Goal: Task Accomplishment & Management: Manage account settings

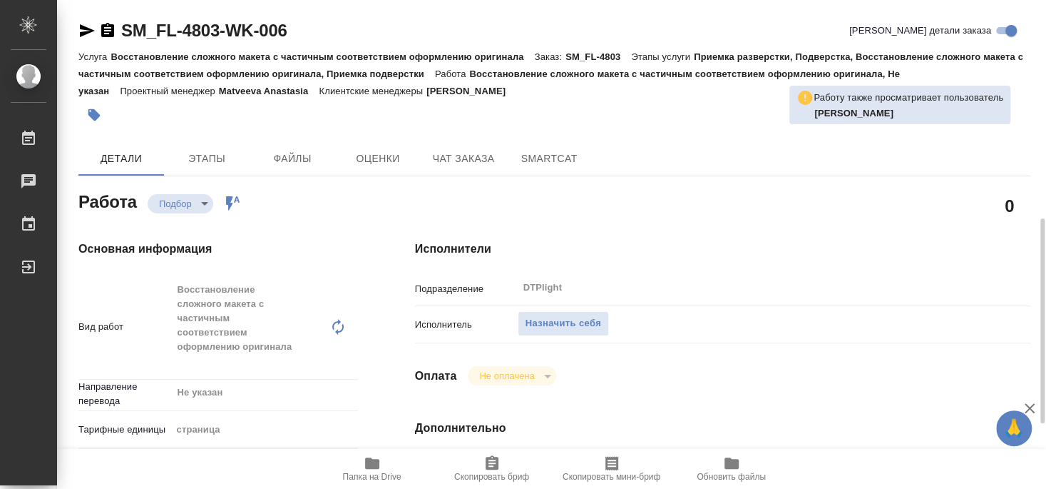
scroll to position [154, 0]
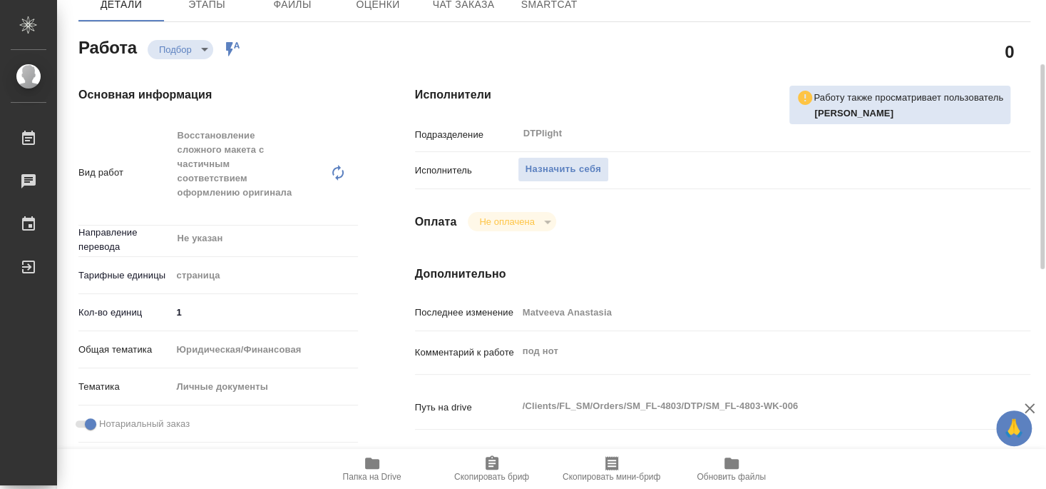
click at [363, 480] on span "Папка на Drive" at bounding box center [372, 476] width 58 height 10
click at [580, 161] on span "Назначить себя" at bounding box center [564, 169] width 76 height 16
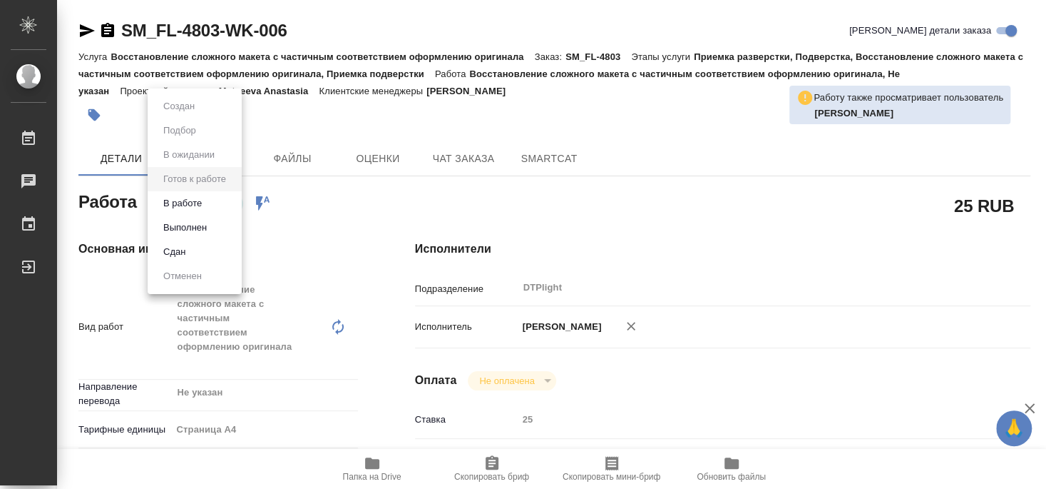
click at [188, 203] on button "В работе" at bounding box center [182, 203] width 47 height 16
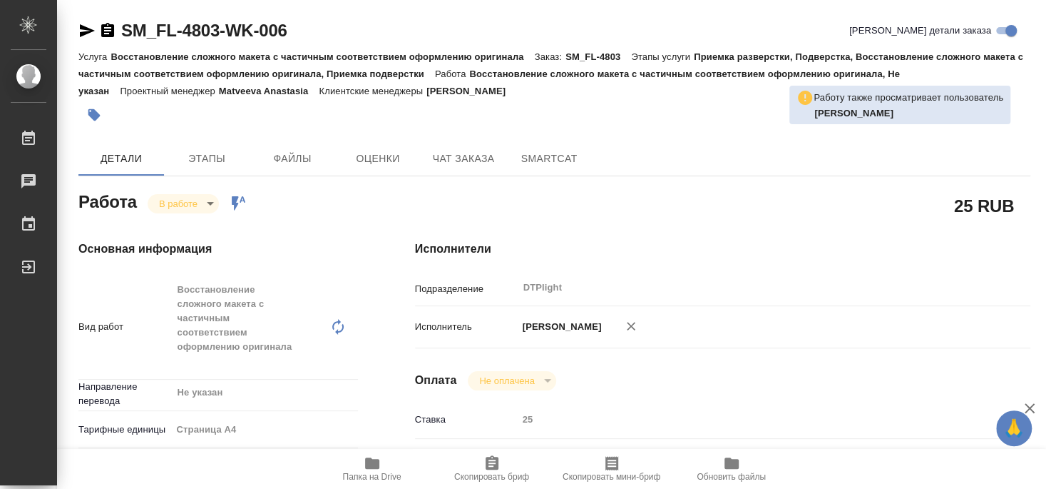
type textarea "x"
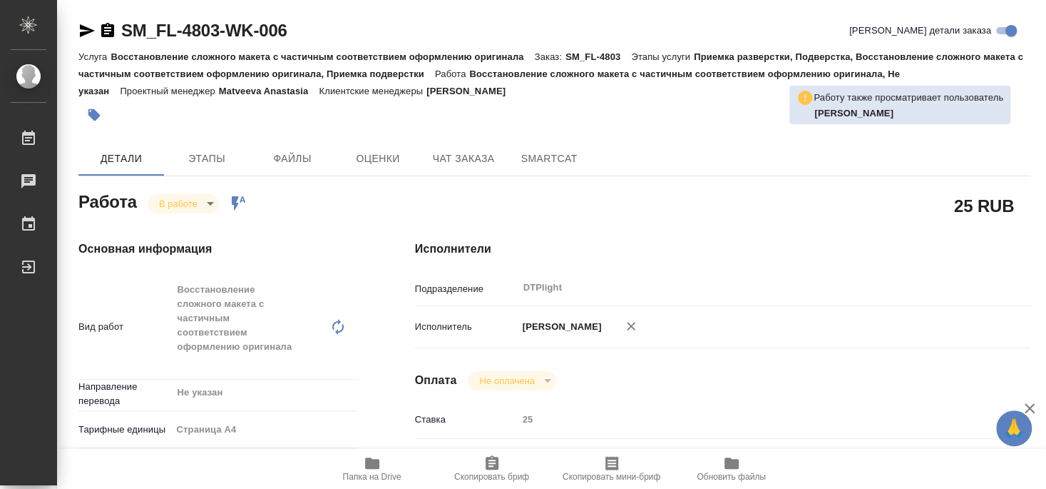
type textarea "x"
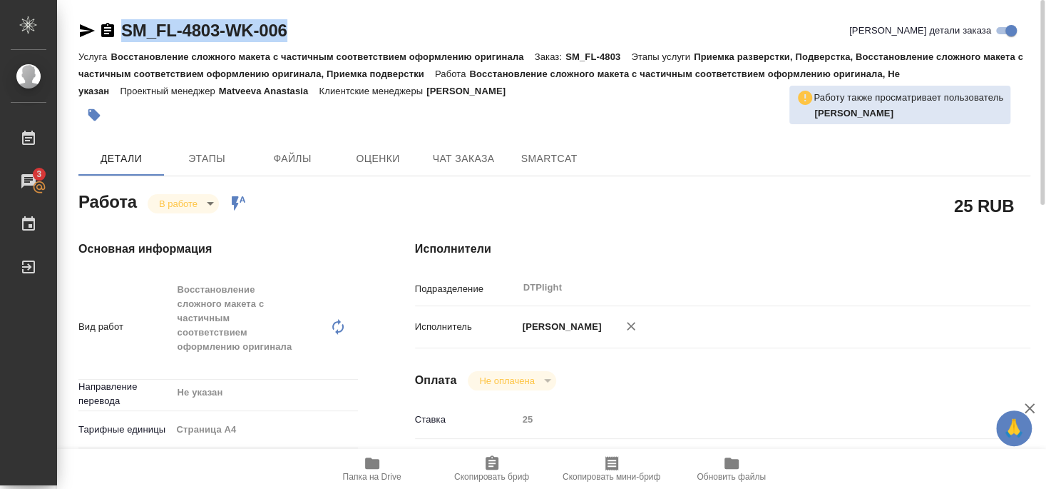
drag, startPoint x: 121, startPoint y: 41, endPoint x: 310, endPoint y: 28, distance: 189.5
click at [310, 28] on div "SM_FL-4803-WK-006 Кратко детали заказа" at bounding box center [554, 30] width 952 height 23
copy link "SM_FL-4803-WK-006"
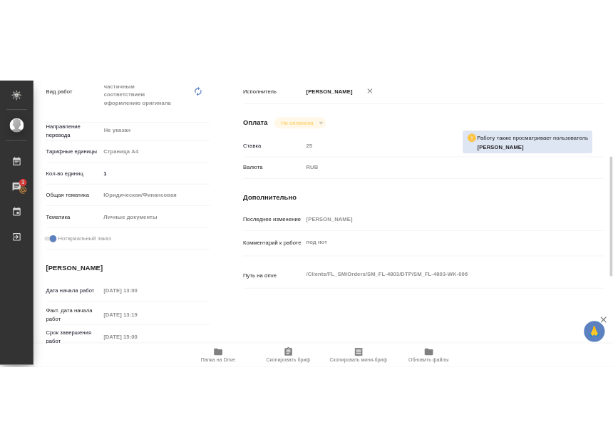
scroll to position [674, 0]
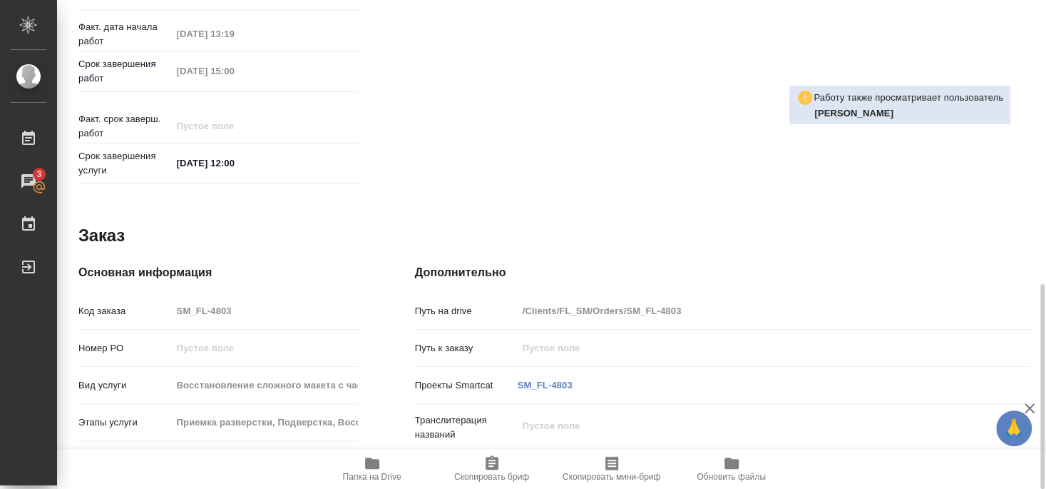
type textarea "x"
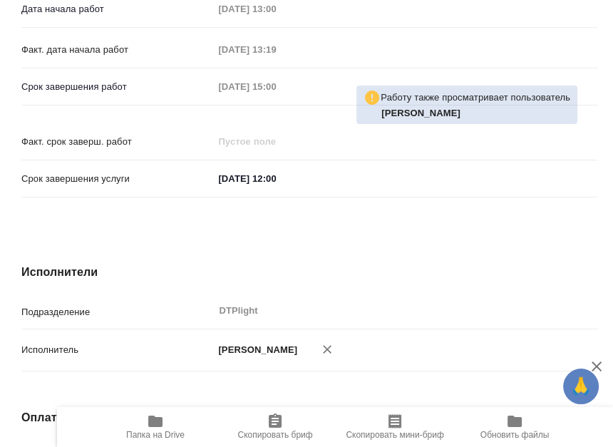
type textarea "x"
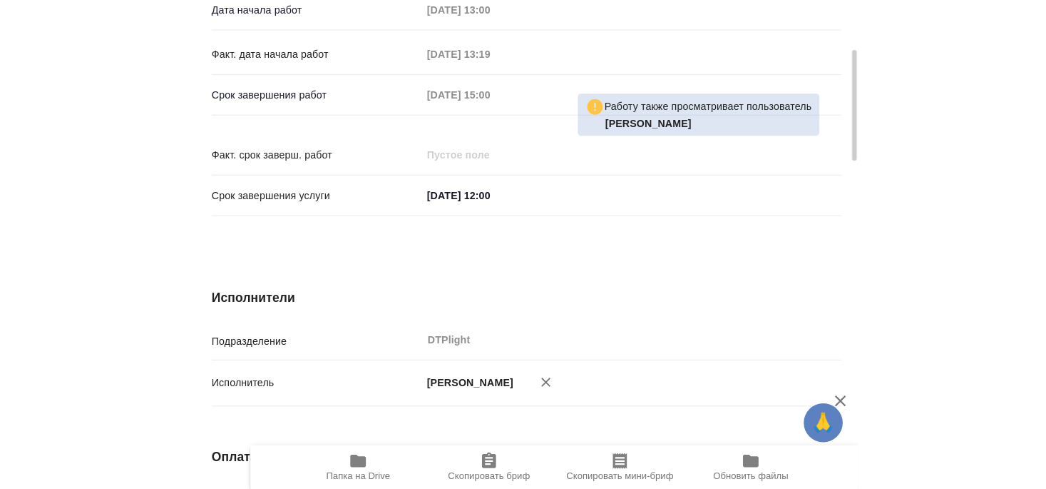
scroll to position [539, 0]
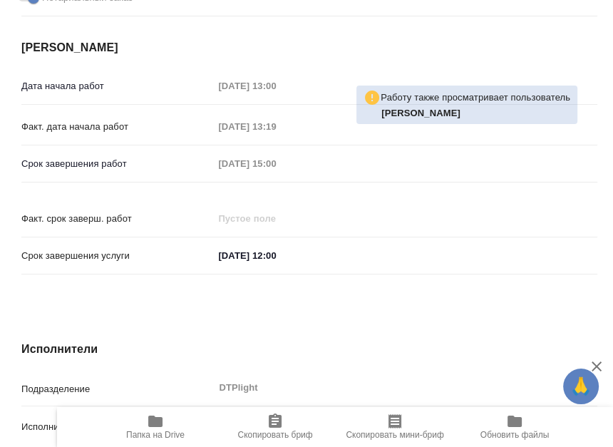
click at [316, 262] on div "Основная информация Вид работ Восстановление сложного макета с частичным соотве…" at bounding box center [309, 1] width 633 height 623
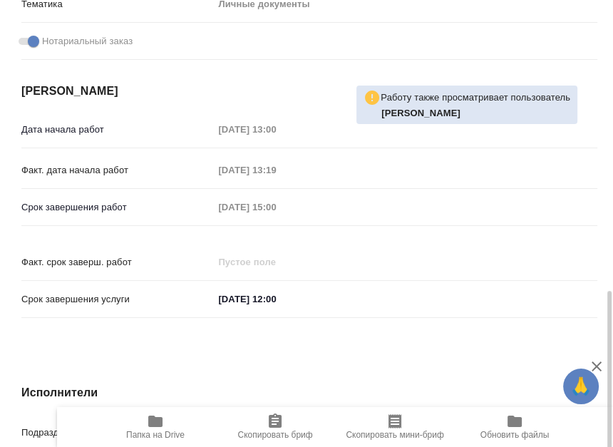
type textarea "x"
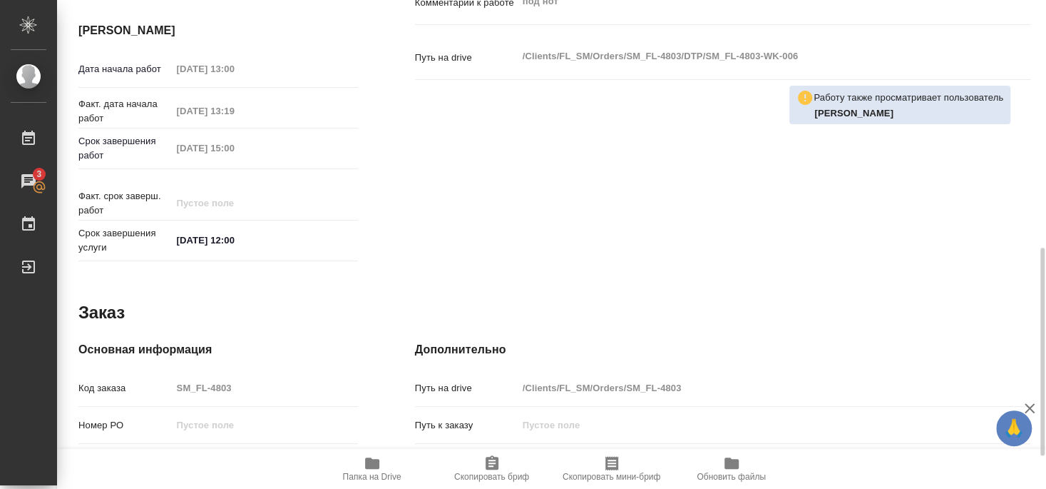
type textarea "x"
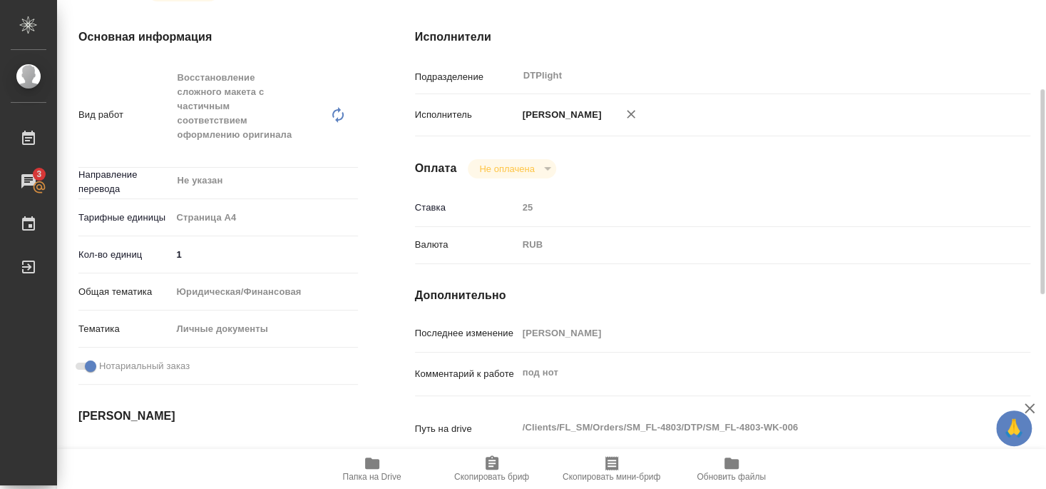
scroll to position [0, 0]
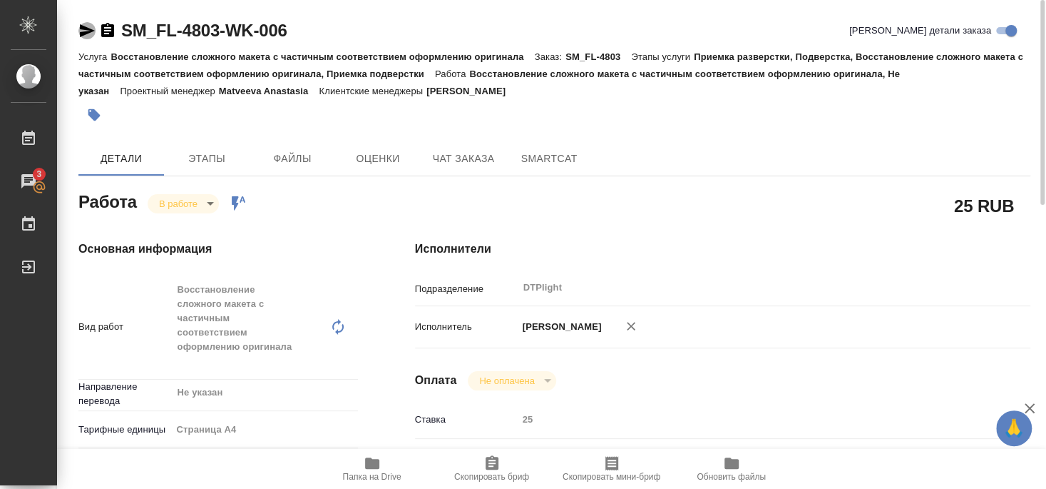
click at [78, 30] on icon "button" at bounding box center [86, 30] width 17 height 17
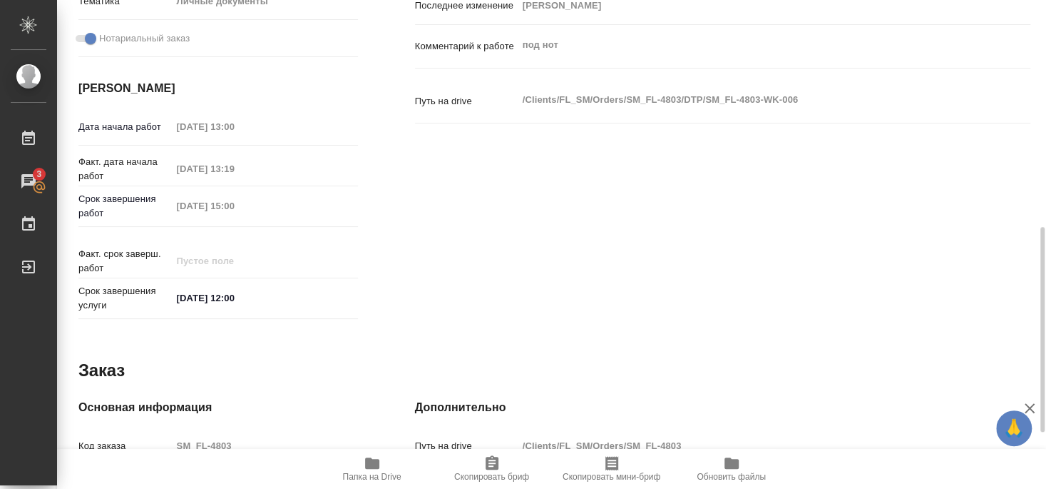
scroll to position [231, 0]
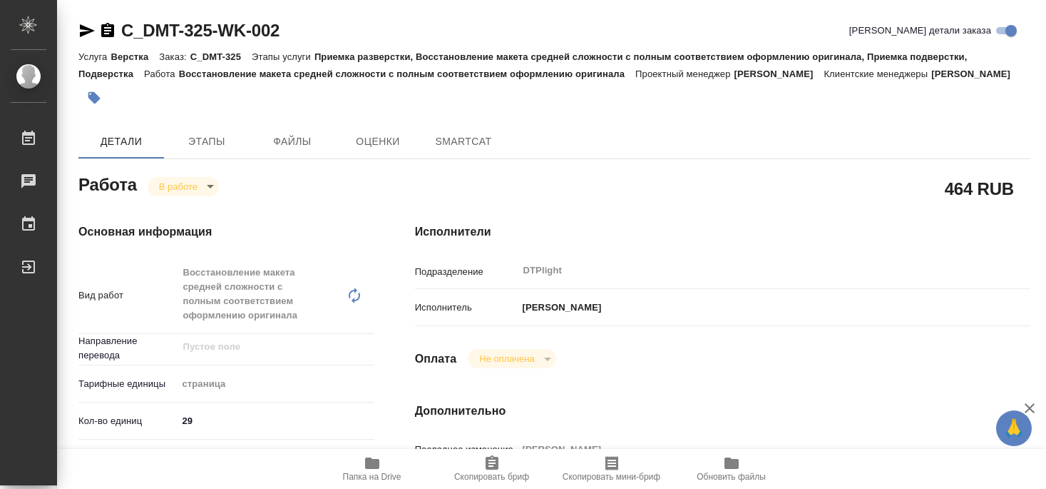
type textarea "x"
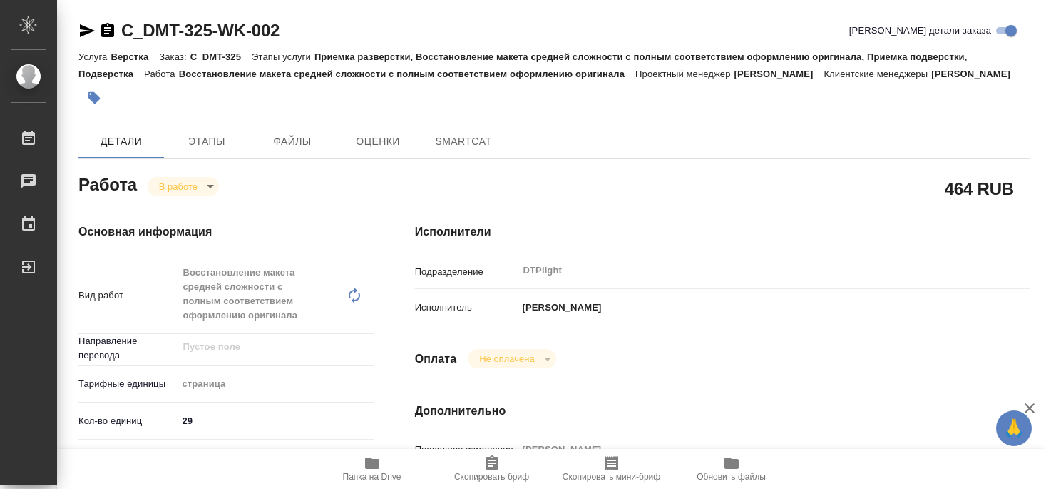
type textarea "x"
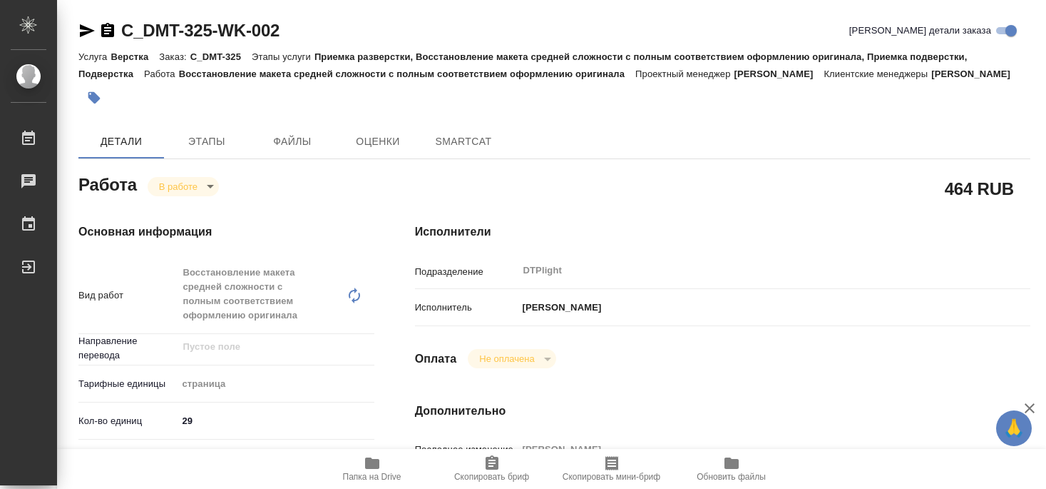
type textarea "x"
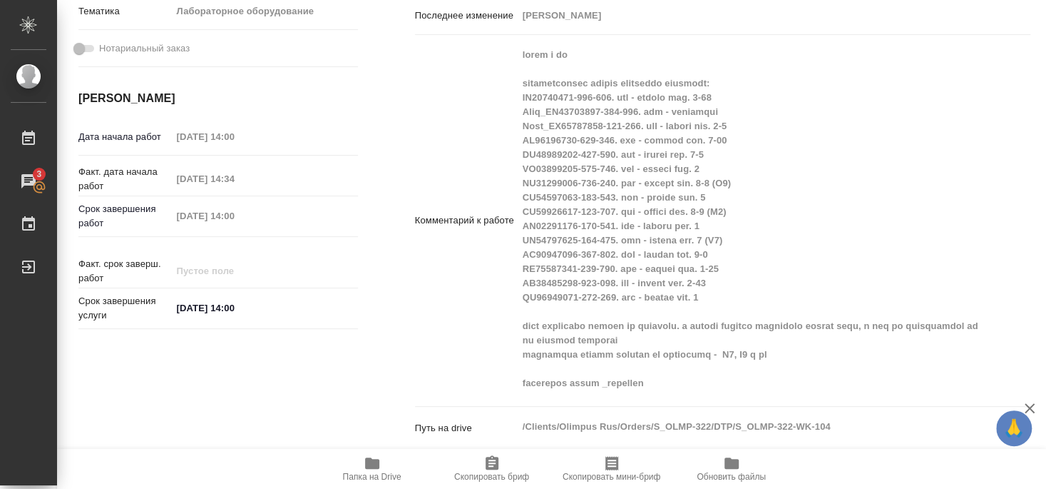
scroll to position [587, 0]
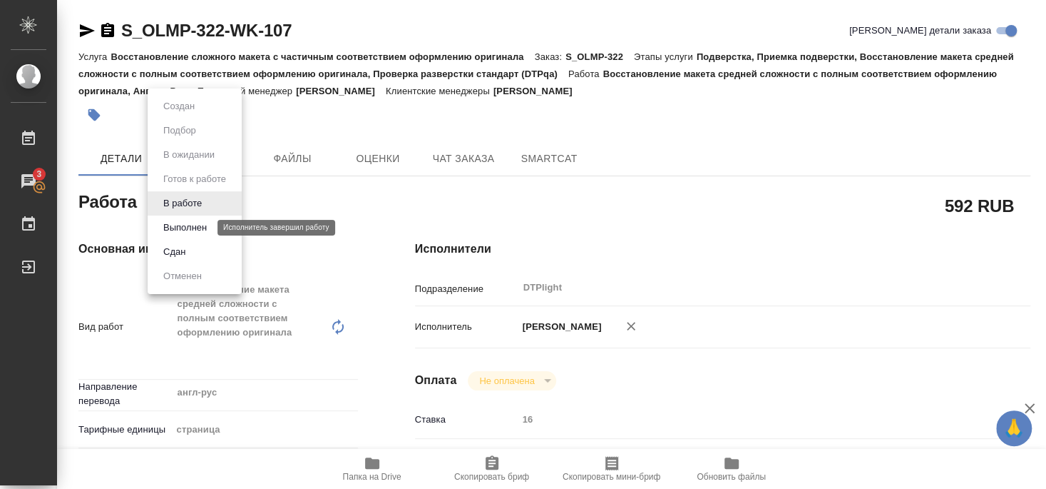
click at [188, 227] on button "Выполнен" at bounding box center [185, 228] width 52 height 16
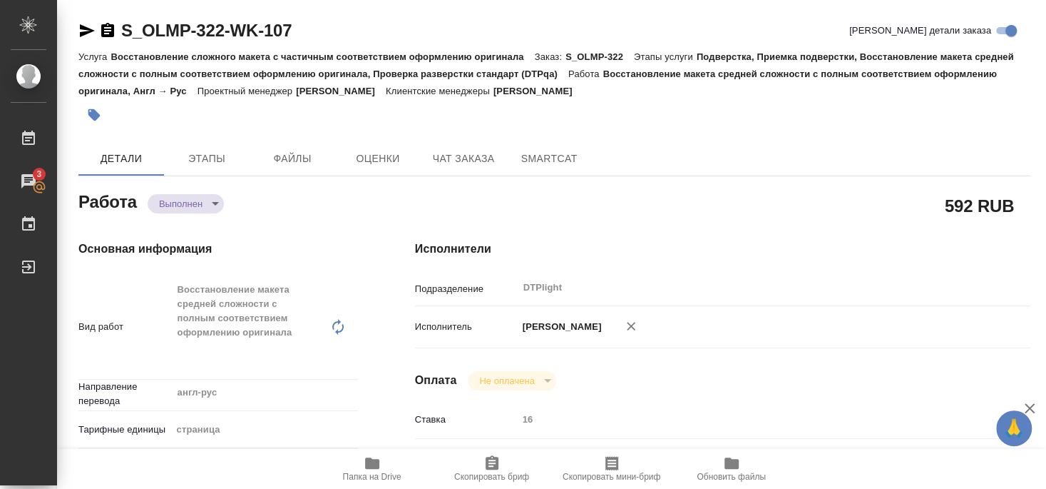
type textarea "x"
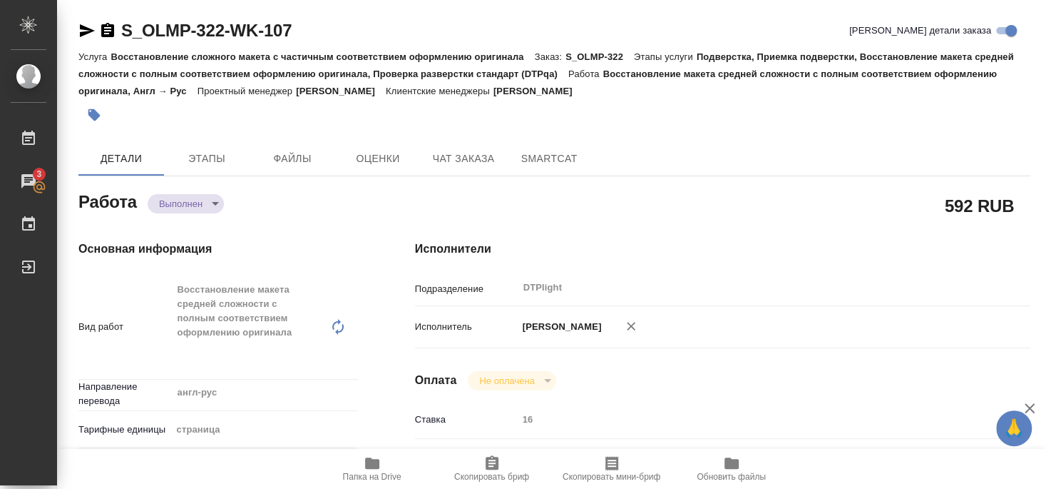
type textarea "x"
